Goal: Find specific page/section: Find specific page/section

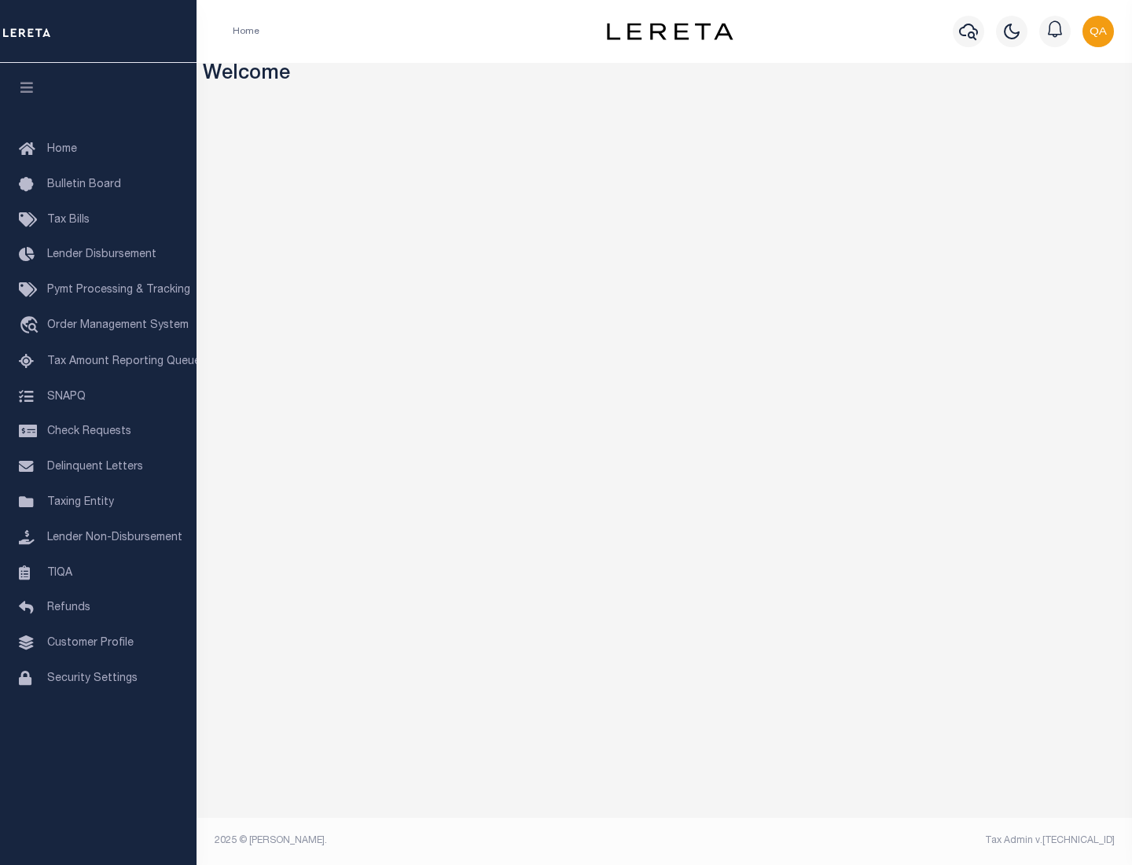
click at [98, 572] on link "TIQA" at bounding box center [98, 573] width 197 height 35
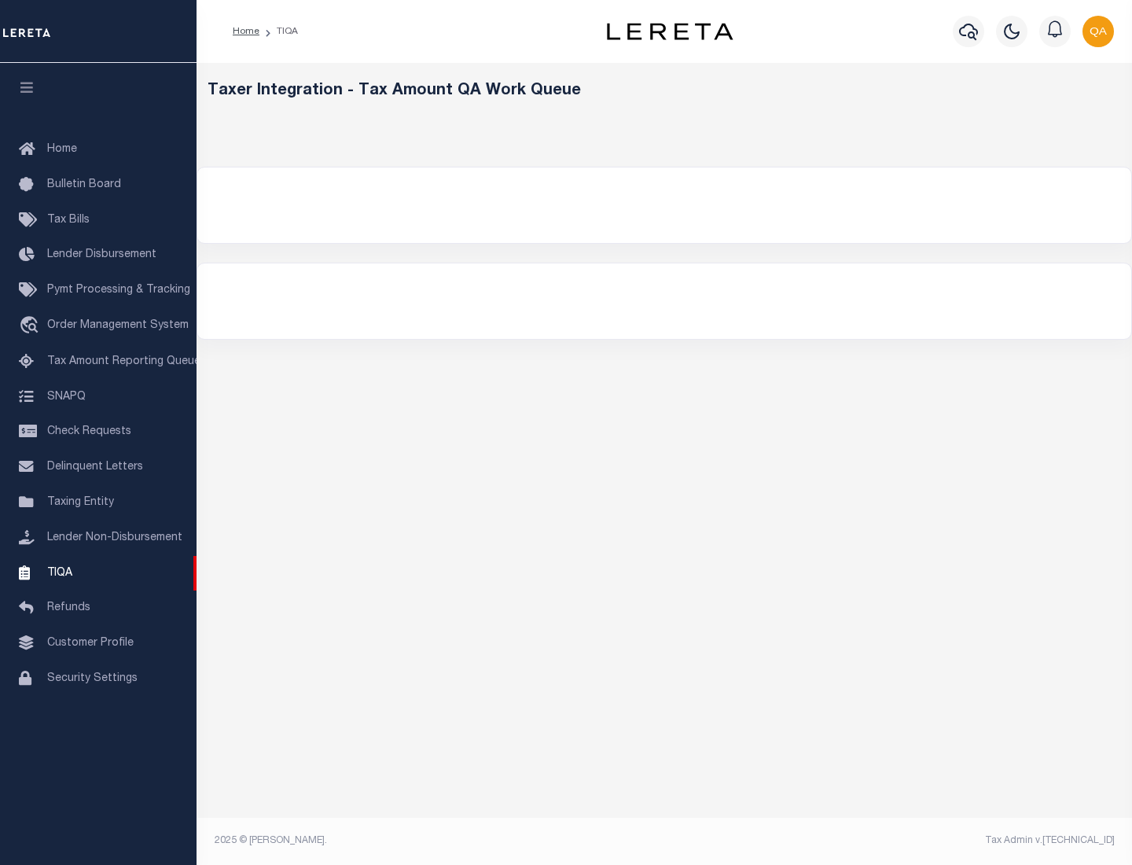
select select "200"
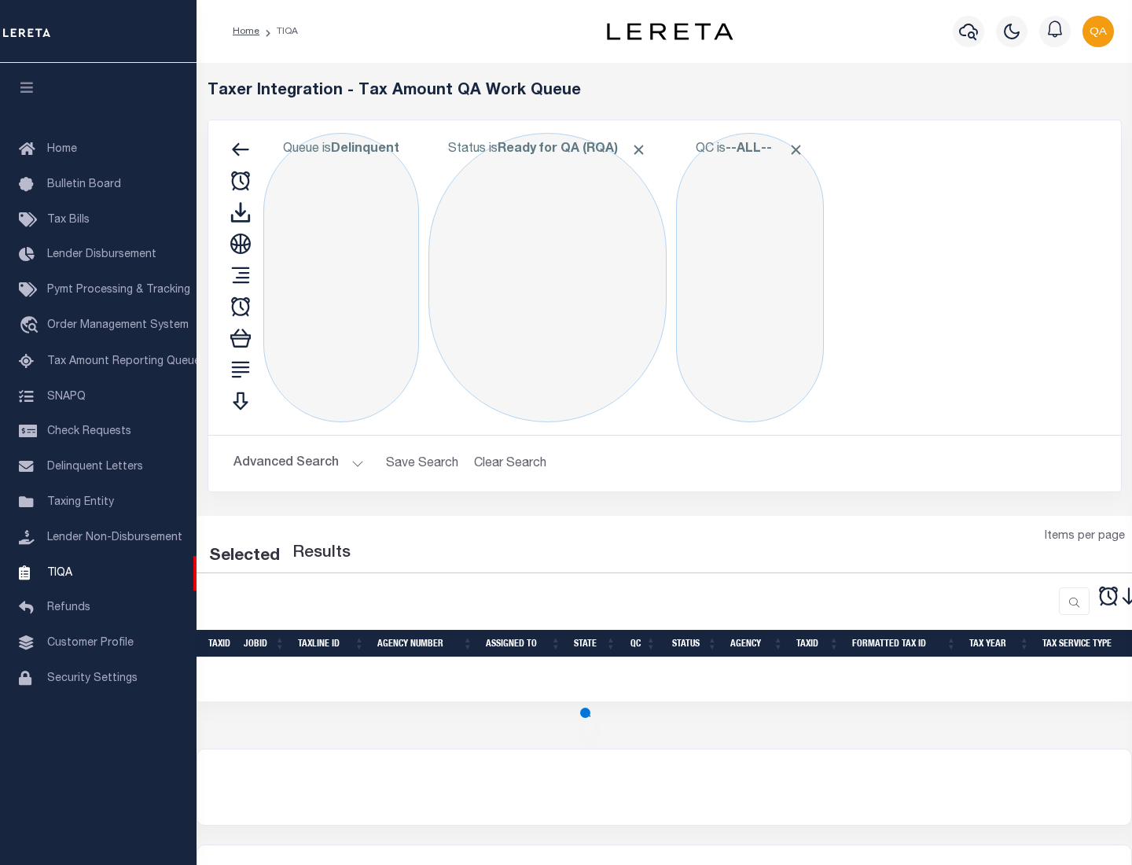
select select "200"
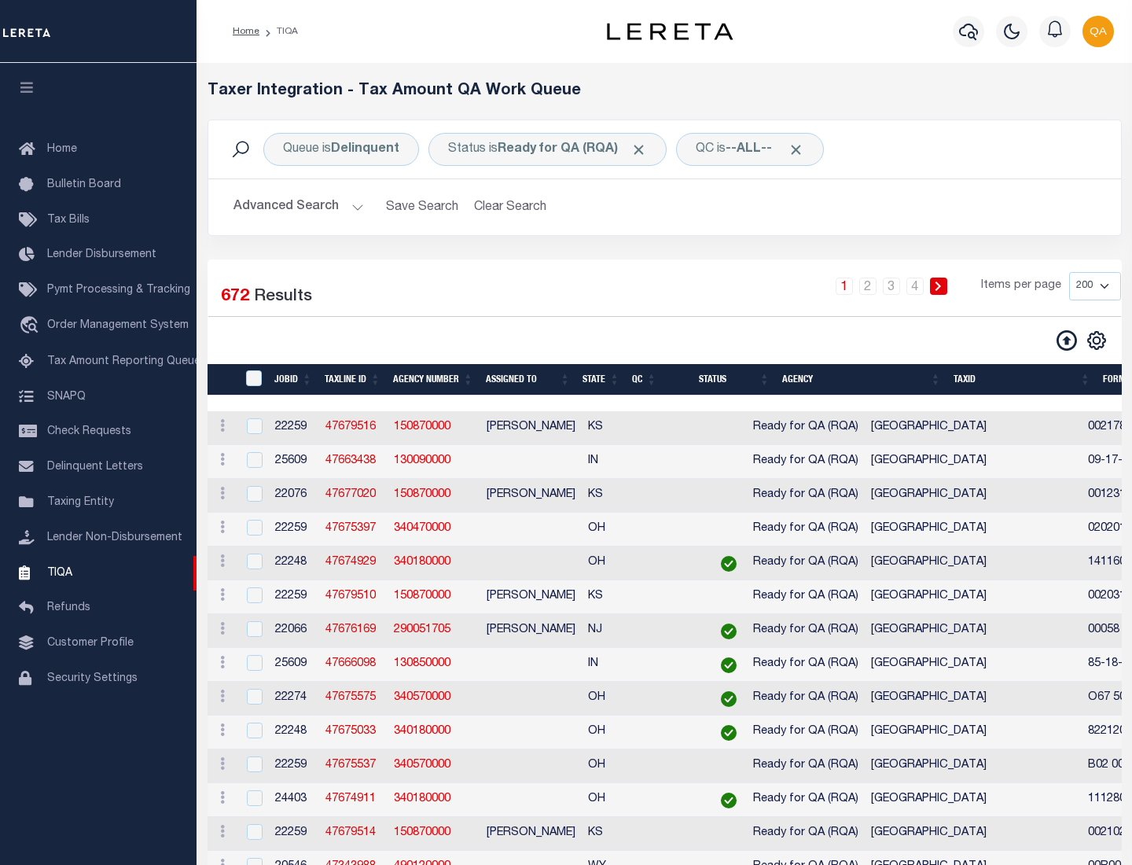
click at [644, 149] on span "Click to Remove" at bounding box center [638, 149] width 17 height 17
